Goal: Check status: Check status

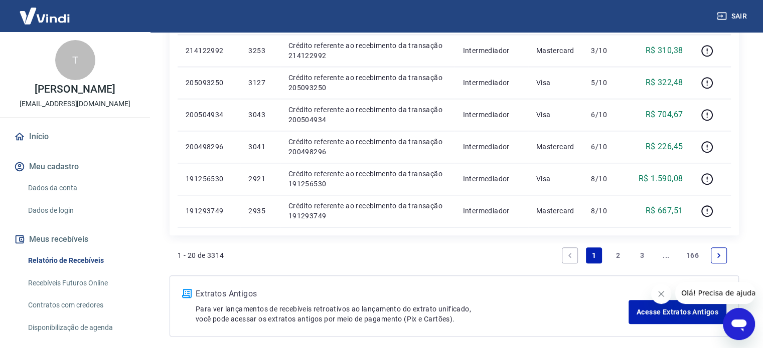
scroll to position [752, 0]
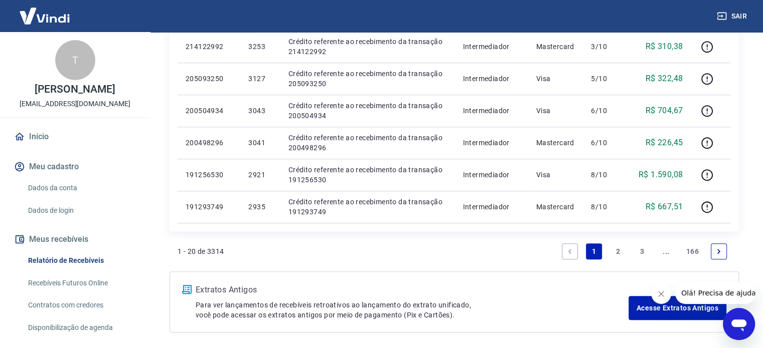
click at [618, 250] on link "2" at bounding box center [618, 252] width 16 height 16
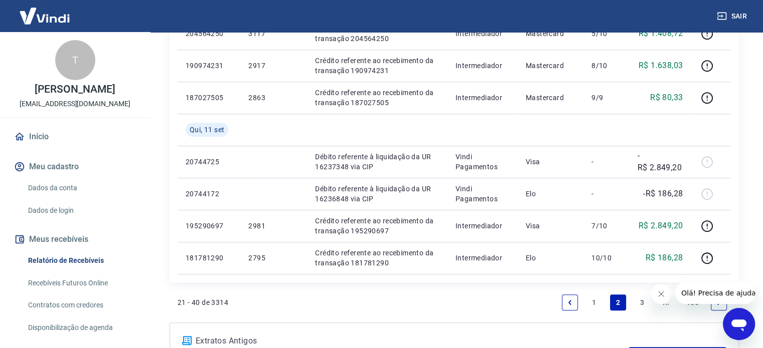
scroll to position [702, 0]
click at [639, 303] on link "3" at bounding box center [642, 302] width 16 height 16
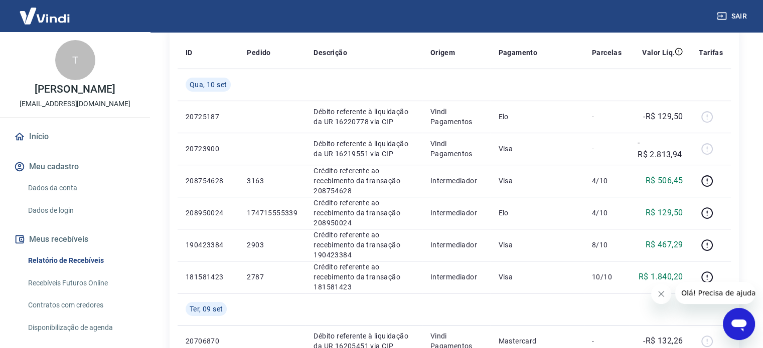
scroll to position [150, 0]
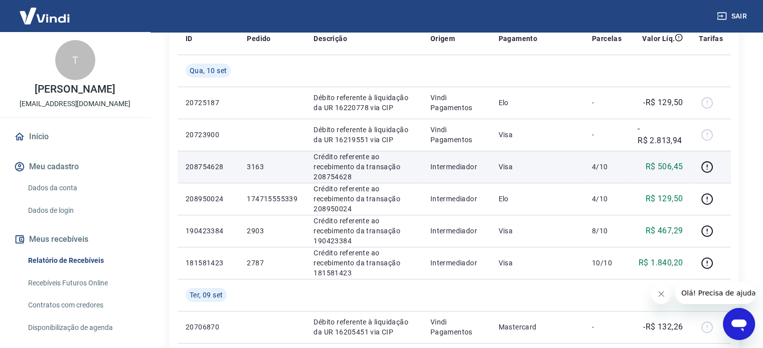
click at [666, 168] on p "R$ 506,45" at bounding box center [664, 167] width 38 height 12
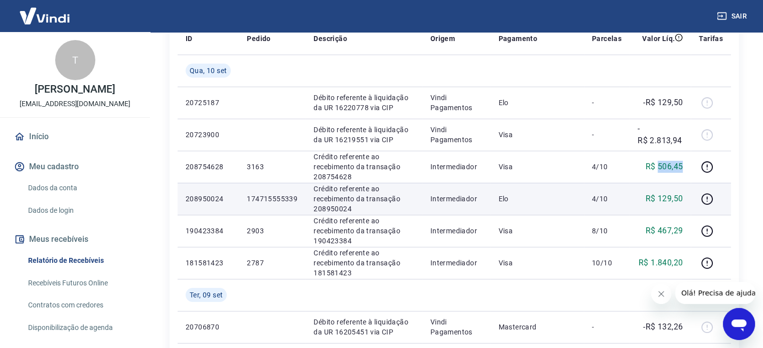
copy p "506,45"
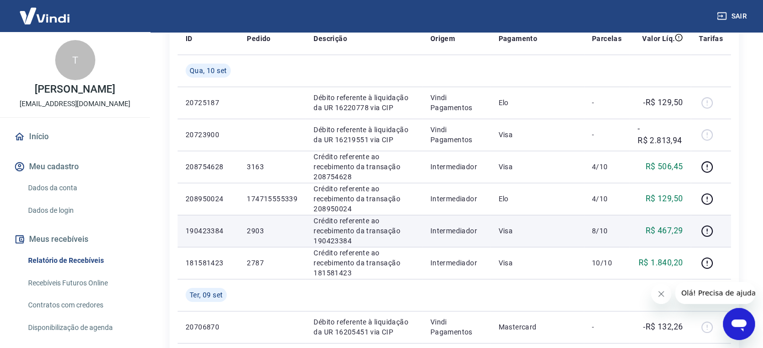
click at [670, 230] on p "R$ 467,29" at bounding box center [664, 231] width 38 height 12
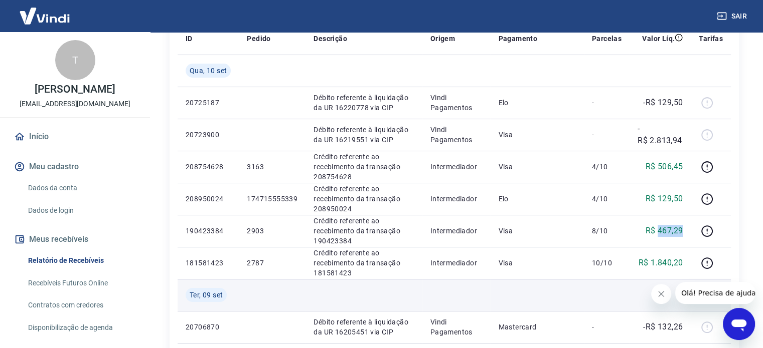
copy p "467,29"
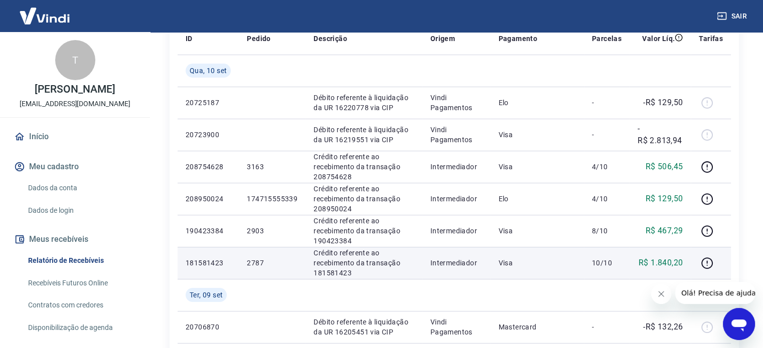
click at [668, 264] on p "R$ 1.840,20" at bounding box center [660, 263] width 44 height 12
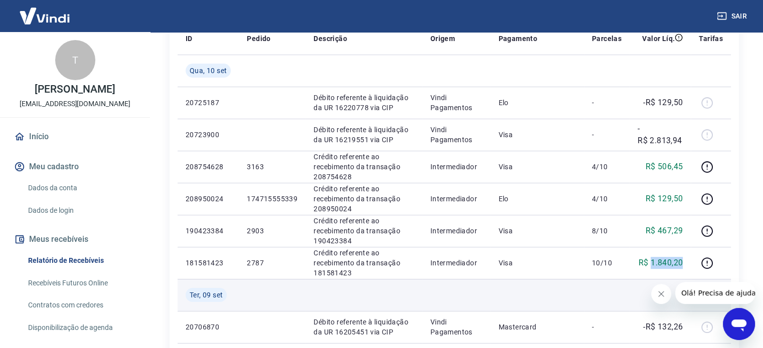
copy p "1.840,20"
